Goal: Check status: Check status

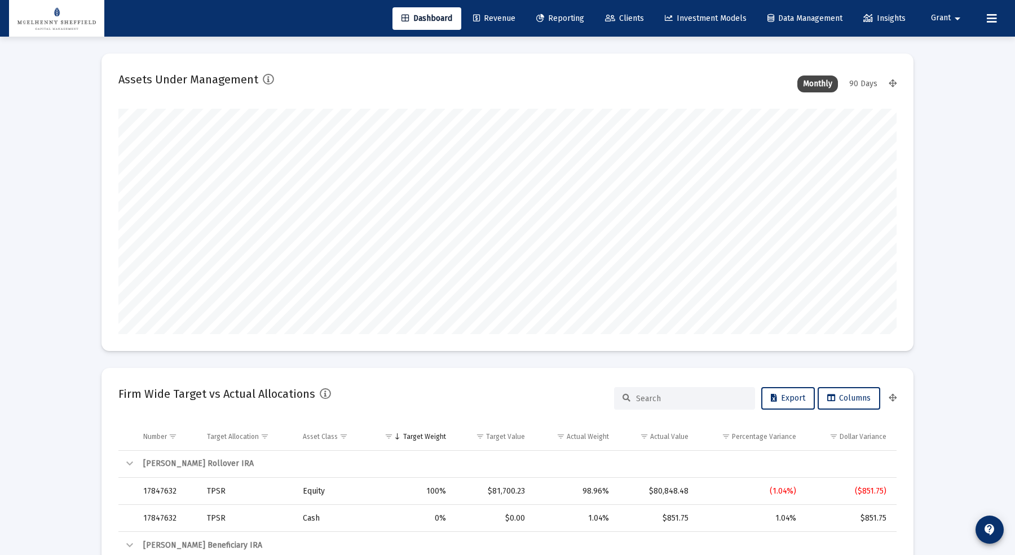
click at [641, 24] on link "Clients" at bounding box center [624, 18] width 57 height 23
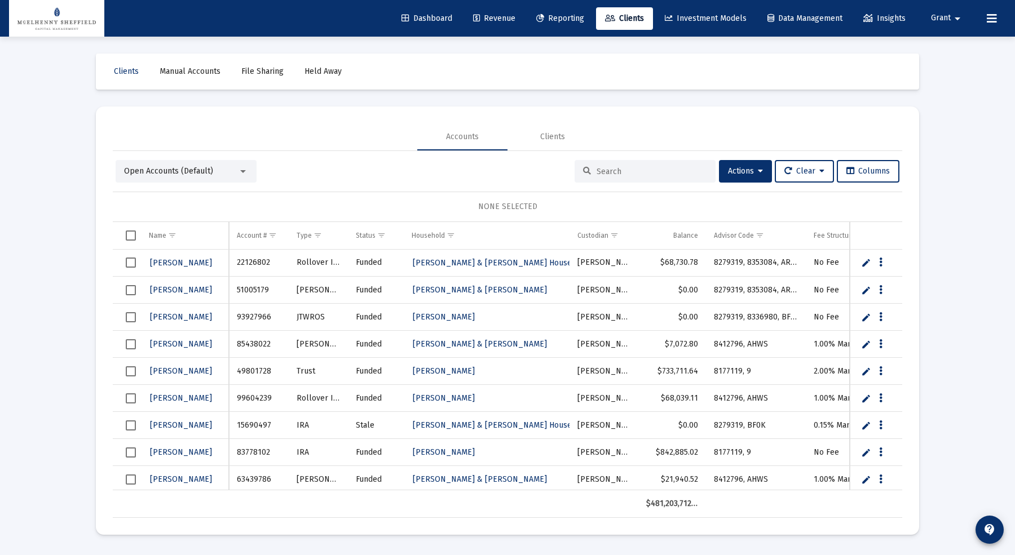
click at [619, 177] on div at bounding box center [645, 171] width 141 height 23
click at [619, 171] on input at bounding box center [652, 172] width 111 height 10
paste input "78623713"
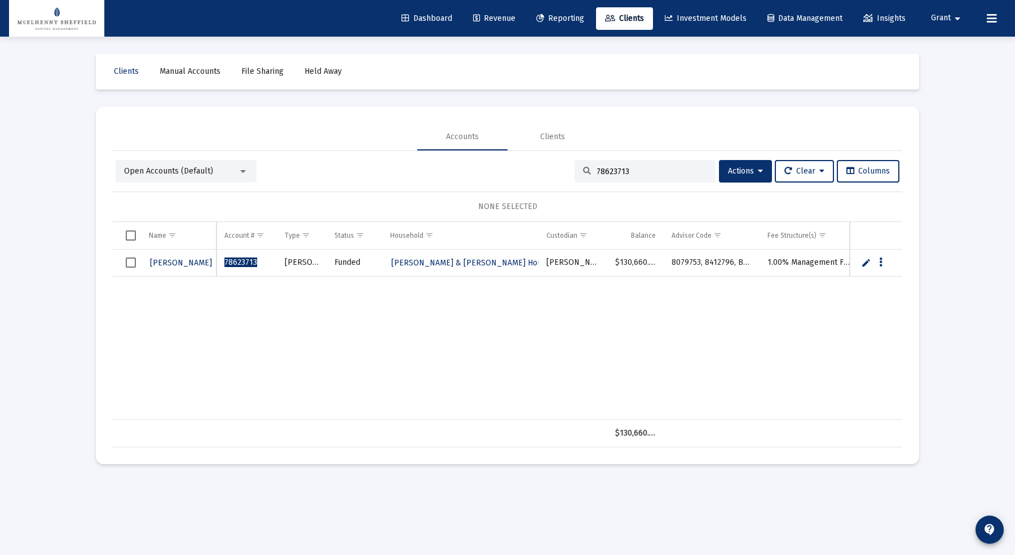
type input "78623713"
click at [167, 258] on span "[PERSON_NAME]" at bounding box center [181, 263] width 62 height 10
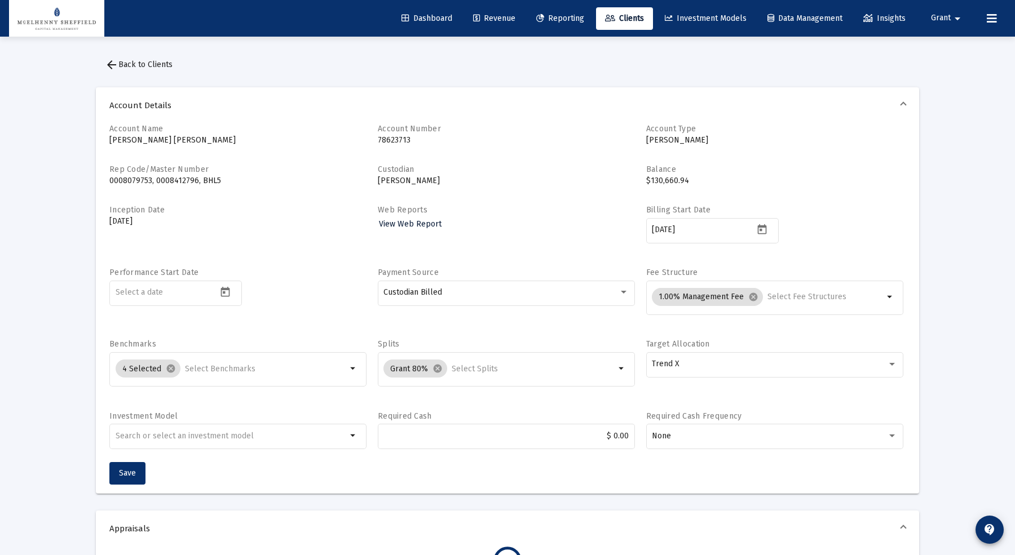
click at [415, 225] on span "View Web Report" at bounding box center [410, 224] width 63 height 10
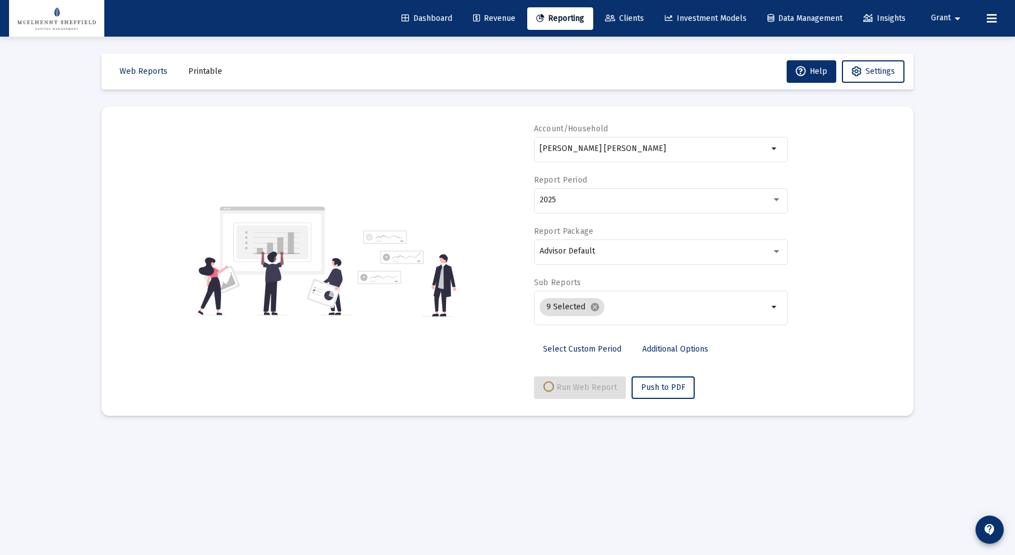
select select "View all"
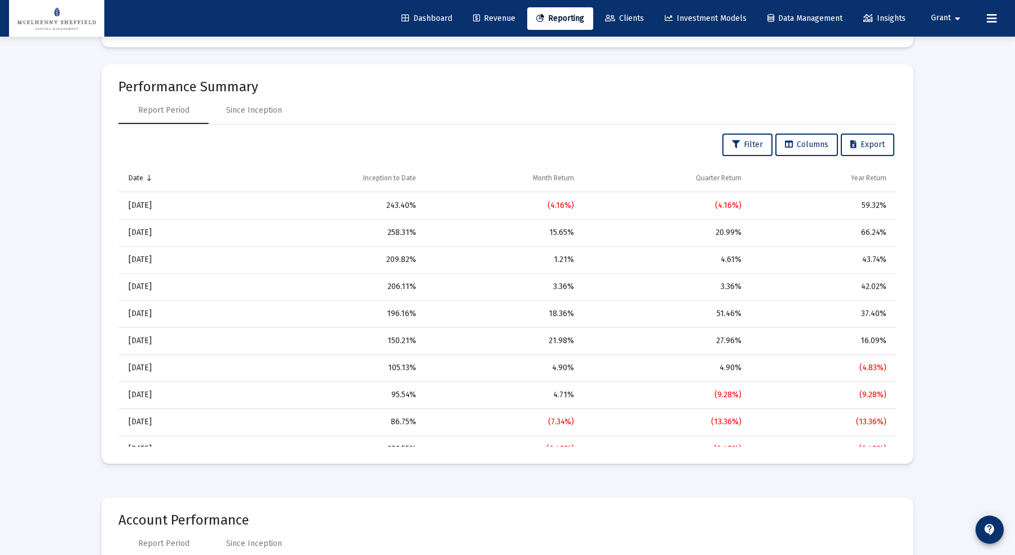
scroll to position [733, 0]
